Goal: Use online tool/utility: Utilize a website feature to perform a specific function

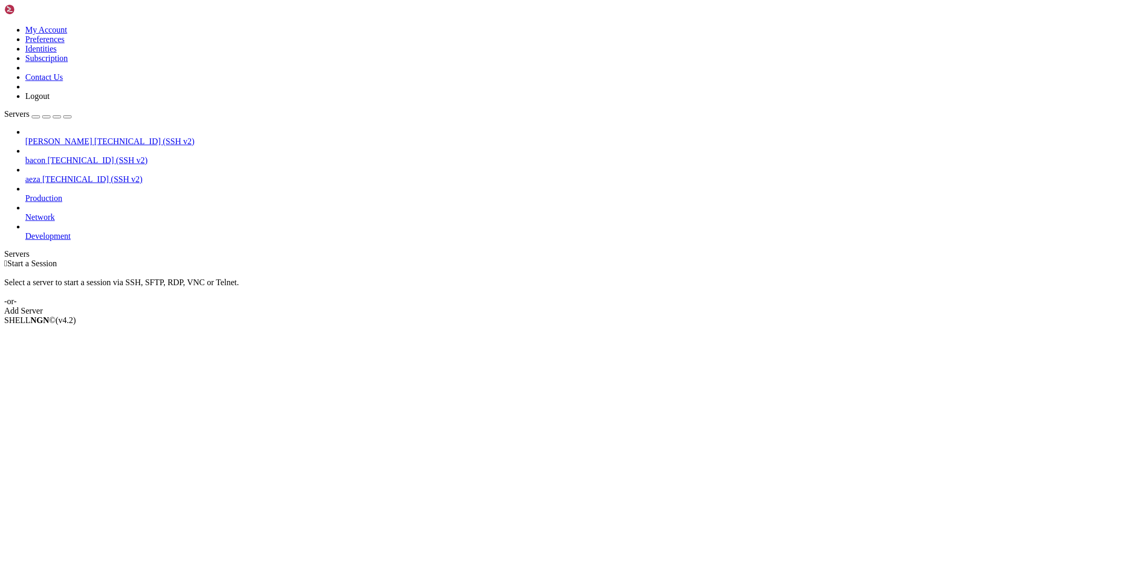
click at [28, 137] on link "[PERSON_NAME] [TECHNICAL_ID] (SSH v2)" at bounding box center [571, 141] width 1093 height 9
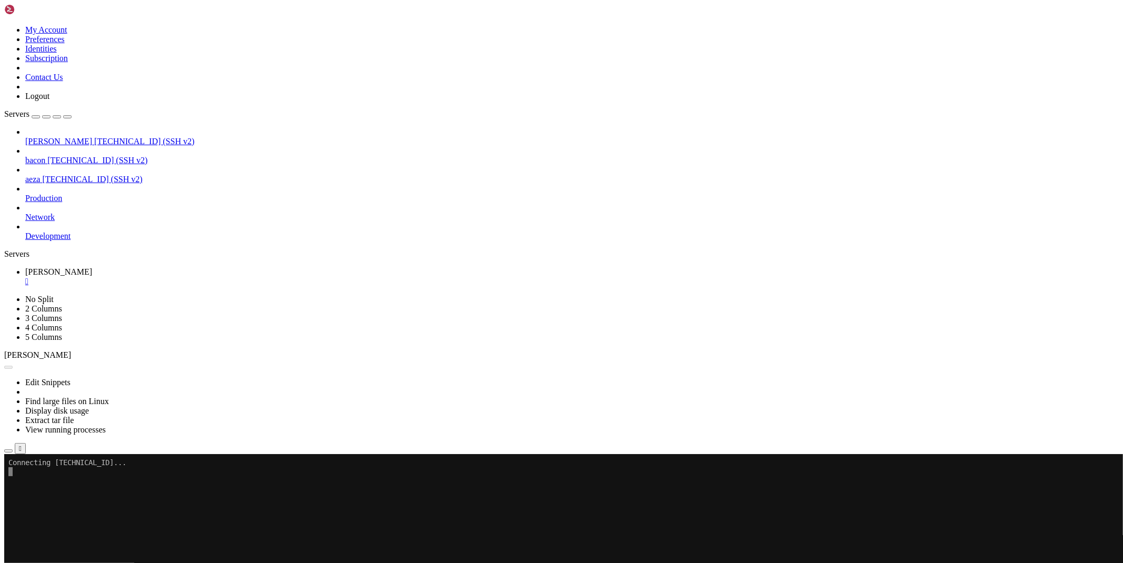
drag, startPoint x: 1041, startPoint y: 555, endPoint x: 1076, endPoint y: 559, distance: 35.5
click at [1076, 483] on div "[TECHNICAL_ID] Connecting" at bounding box center [561, 473] width 1114 height 19
click at [1036, 483] on div "[TECHNICAL_ID] Connecting" at bounding box center [561, 473] width 1114 height 19
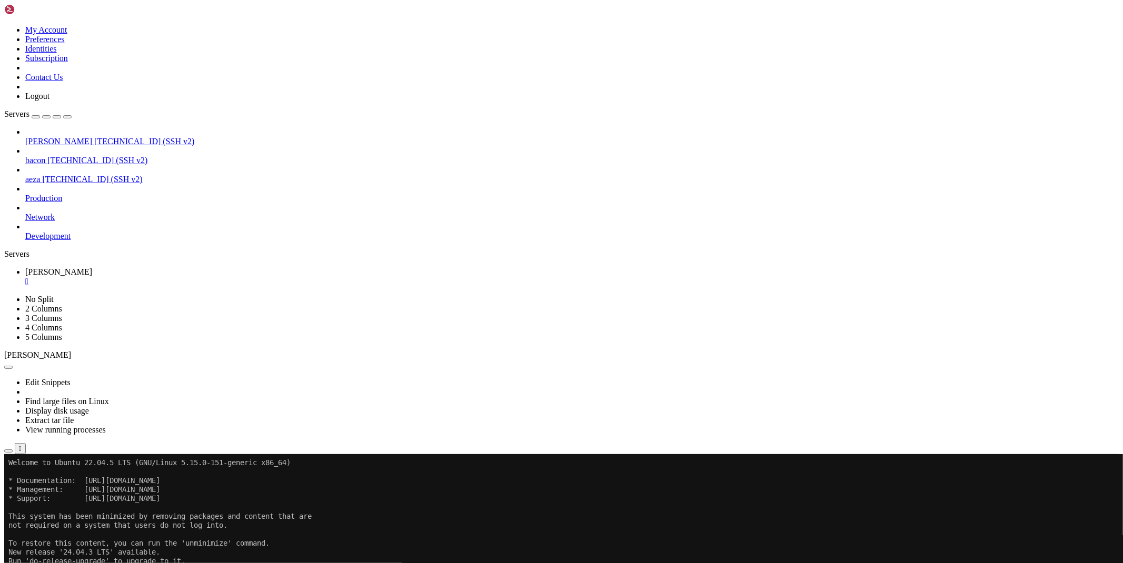
drag, startPoint x: 1039, startPoint y: 556, endPoint x: 1076, endPoint y: 559, distance: 37.5
click at [1076, 492] on div "[TECHNICAL_ID] Connected" at bounding box center [561, 482] width 1114 height 19
copy span "[TECHNICAL_ID]"
